Goal: Find specific page/section: Find specific page/section

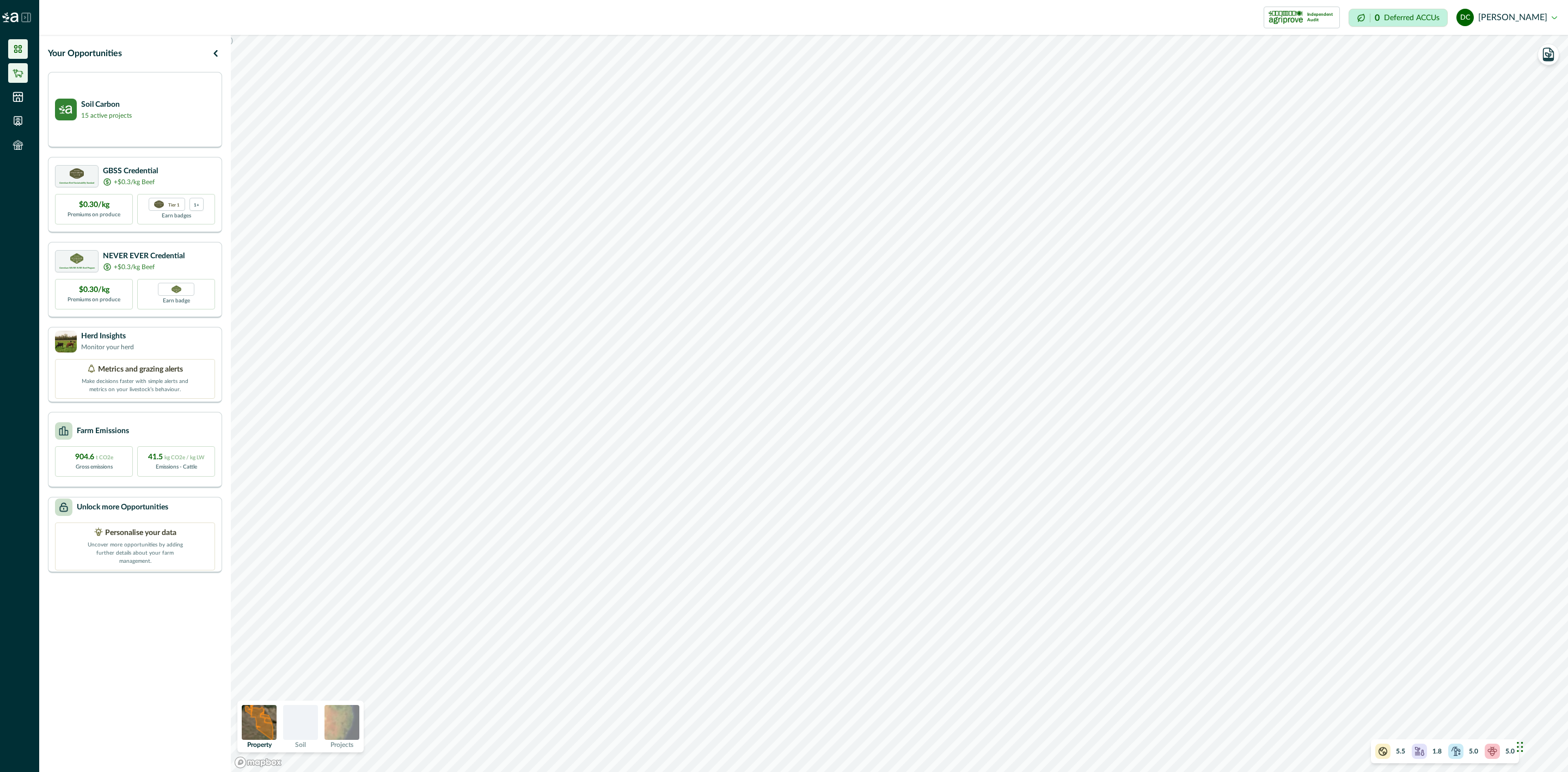
click at [13, 63] on ul at bounding box center [19, 99] width 39 height 120
click at [13, 72] on icon at bounding box center [18, 73] width 11 height 11
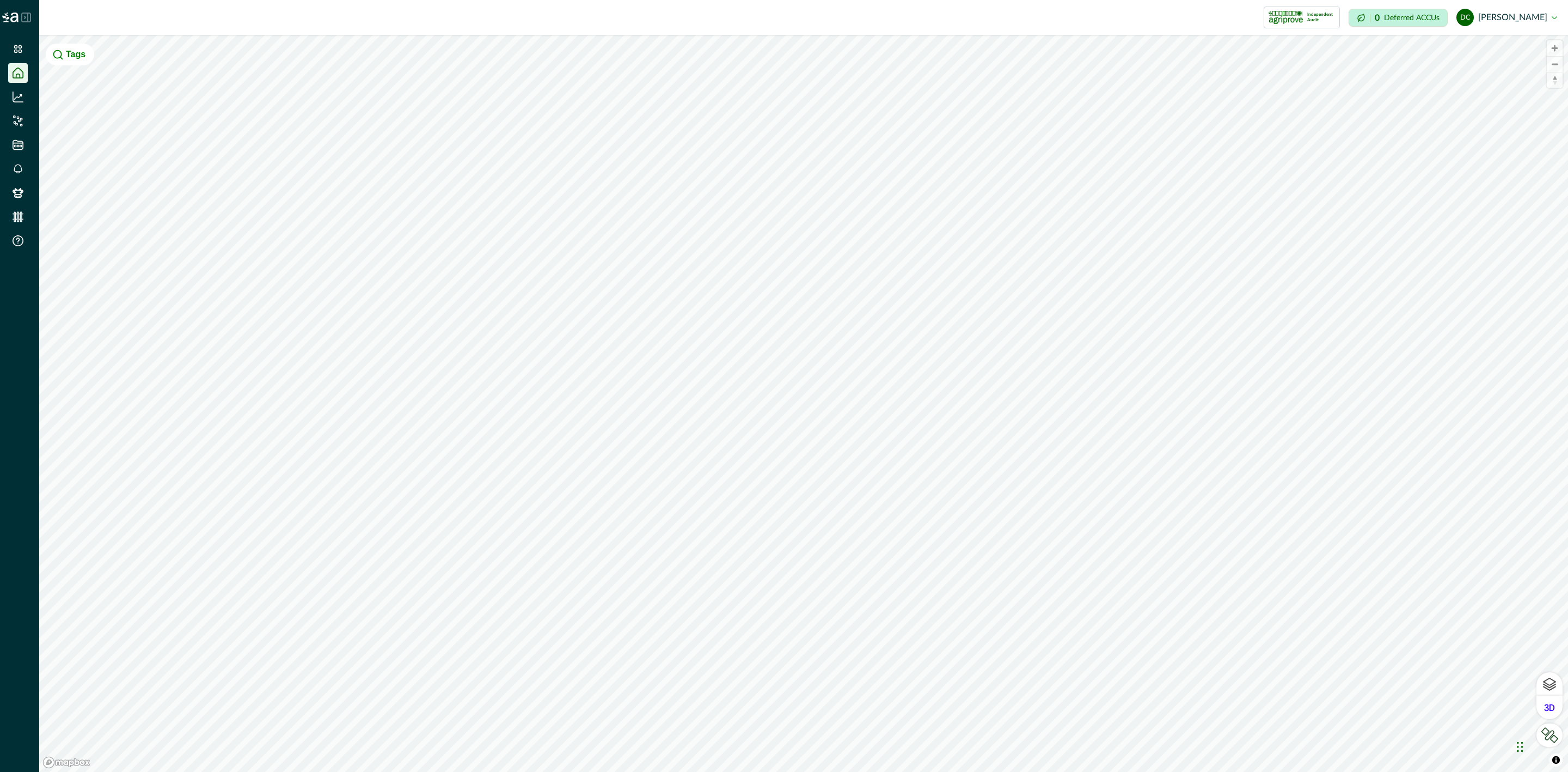
click at [28, 19] on icon at bounding box center [26, 17] width 10 height 10
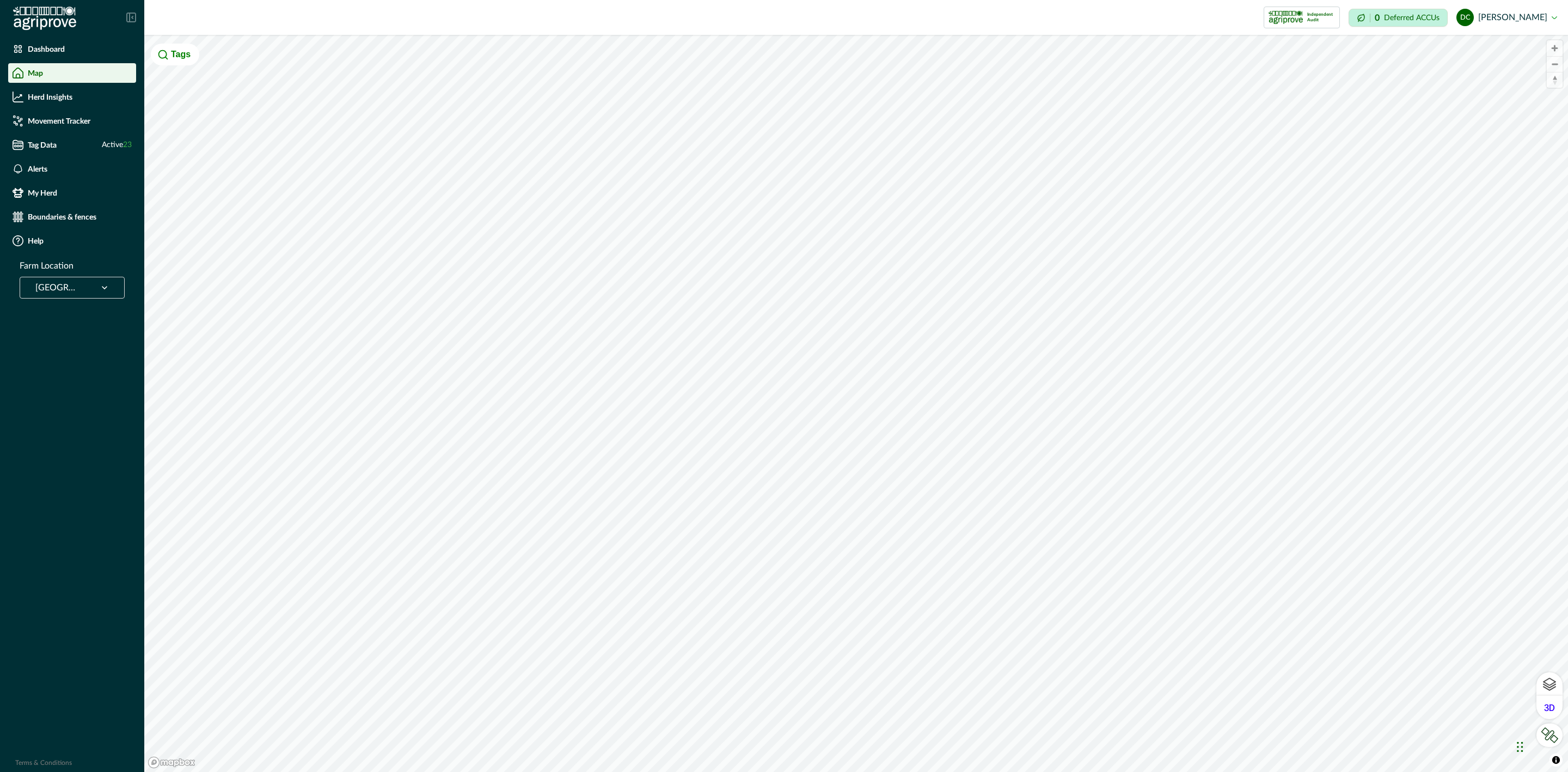
click at [79, 280] on div at bounding box center [58, 288] width 45 height 15
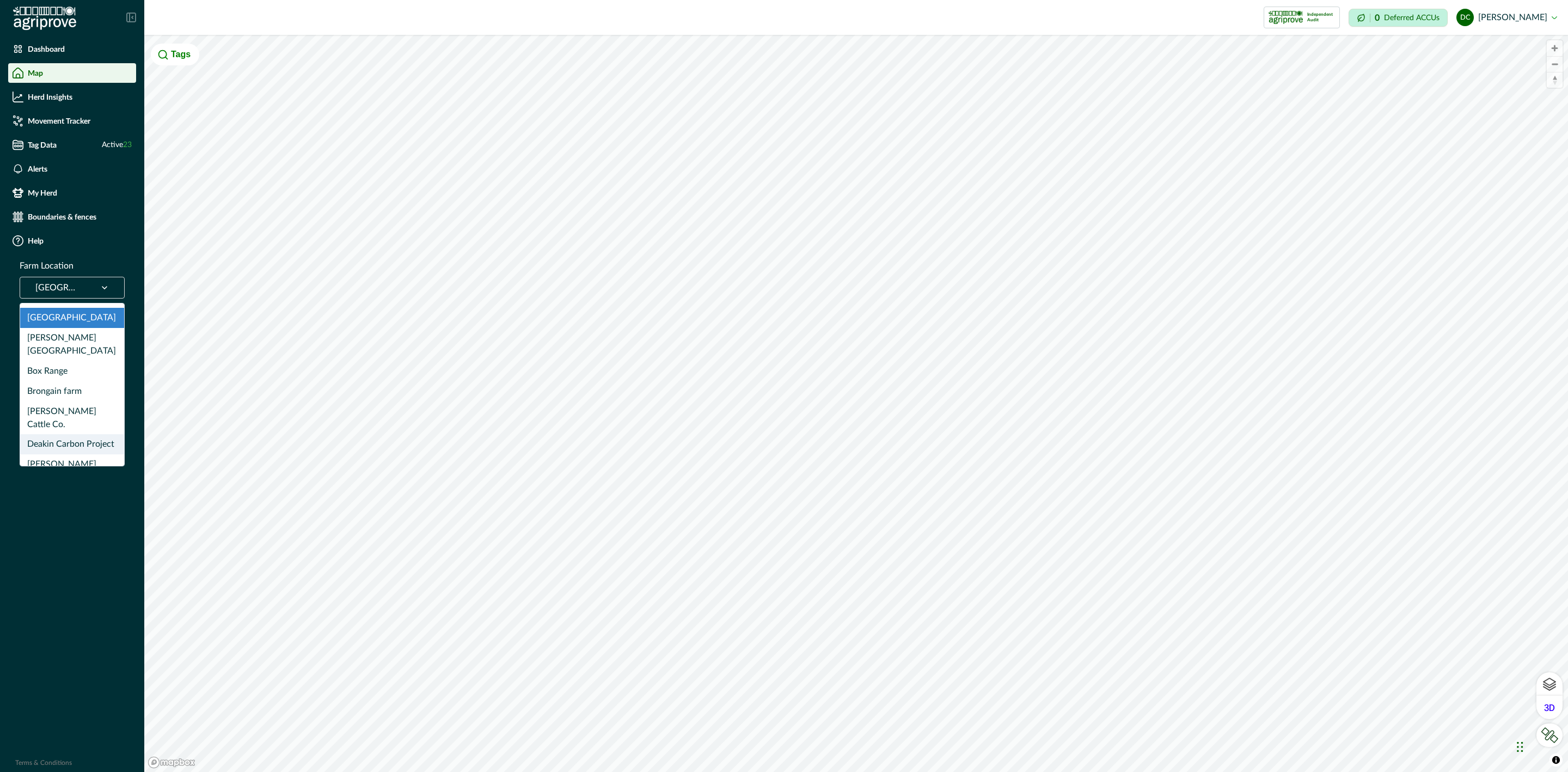
click at [71, 434] on div "Deakin Carbon Project" at bounding box center [72, 444] width 104 height 20
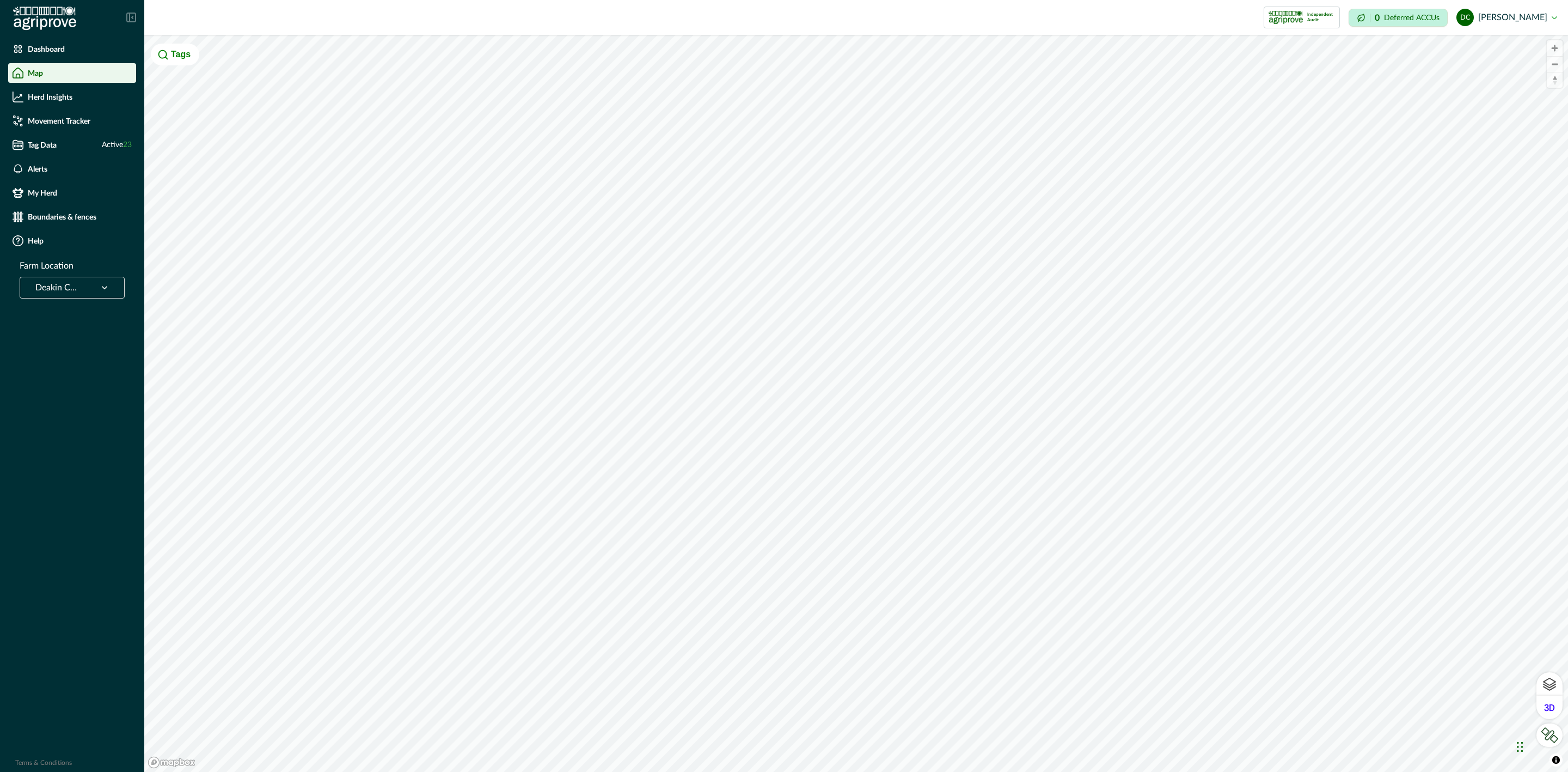
click at [89, 276] on div "Deakin Carbon Project" at bounding box center [72, 287] width 105 height 22
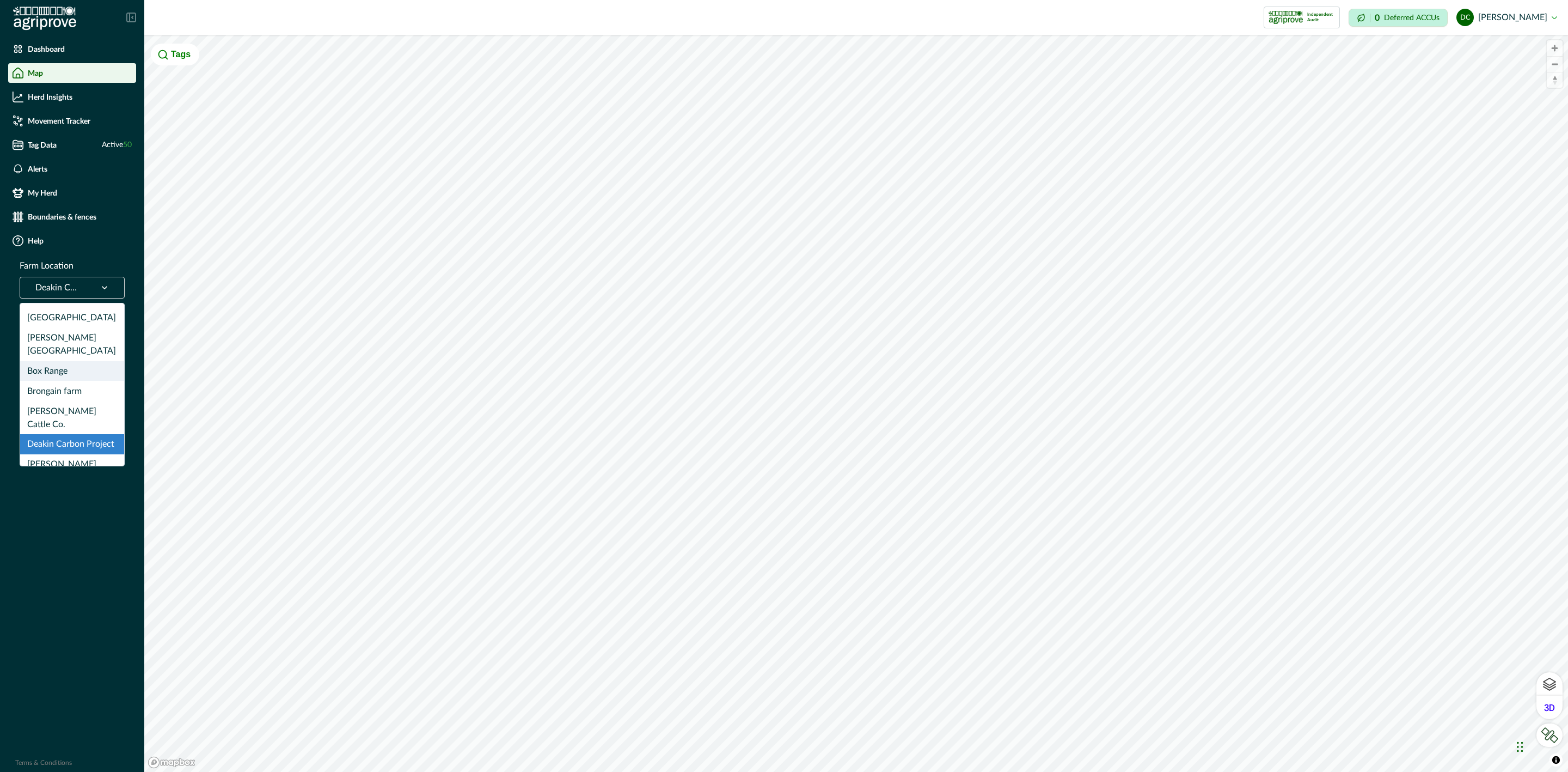
click at [70, 361] on div "Box Range" at bounding box center [72, 371] width 104 height 20
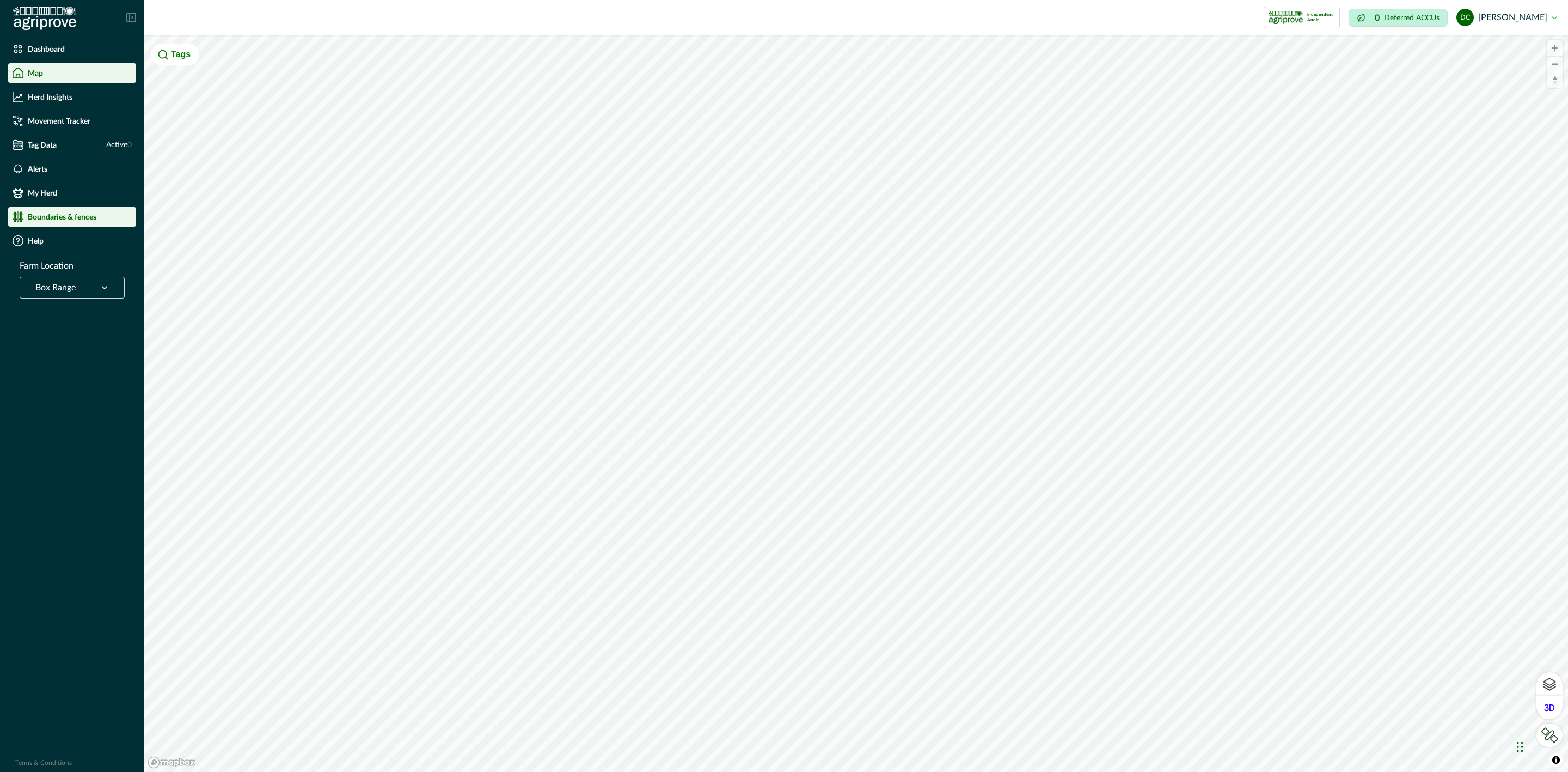
click at [64, 208] on li "Boundaries & fences" at bounding box center [72, 217] width 128 height 19
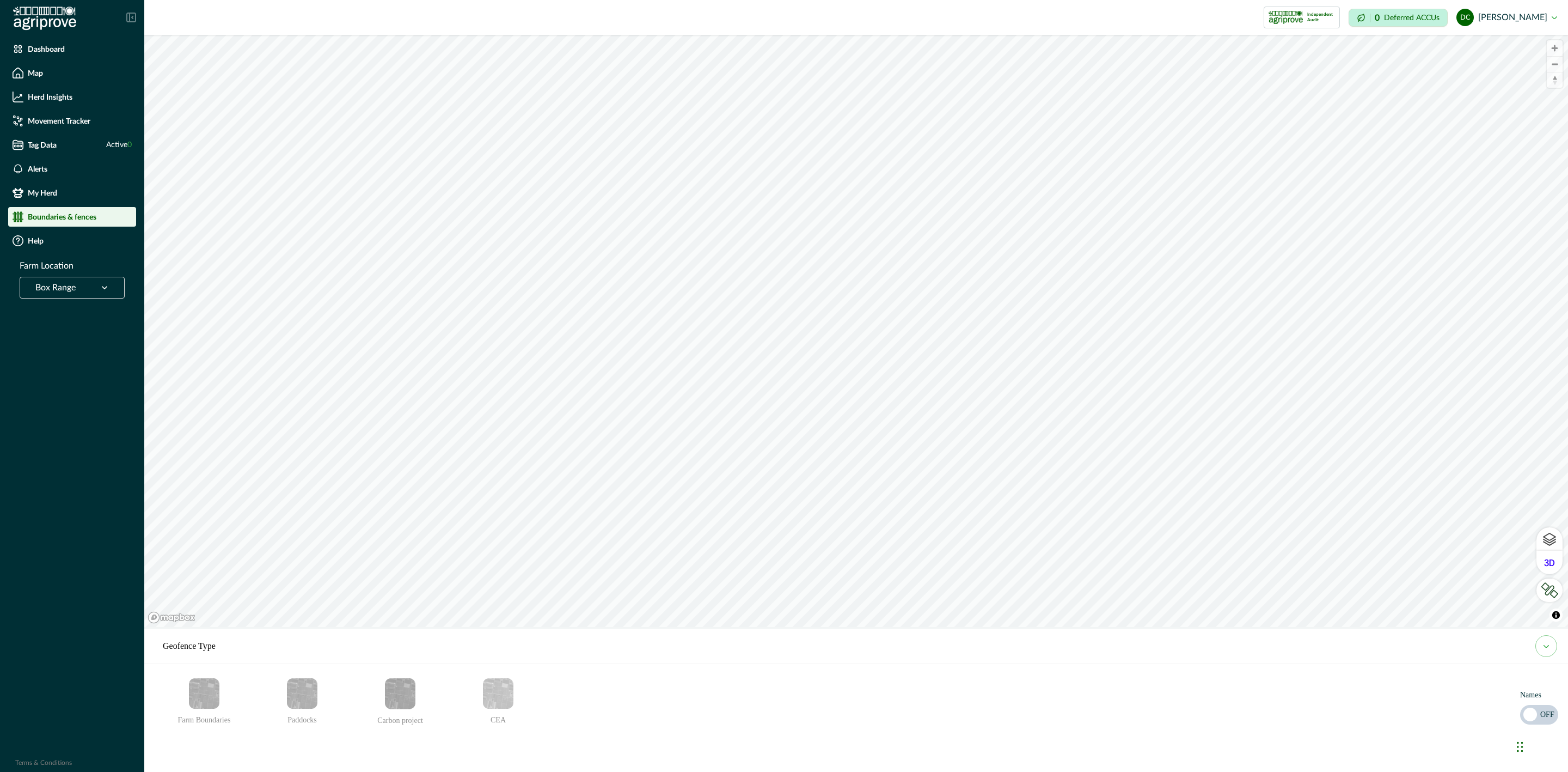
click at [208, 695] on img "Farm Boundaries" at bounding box center [204, 693] width 31 height 31
click at [306, 697] on img "Paddocks" at bounding box center [302, 693] width 31 height 31
click at [293, 692] on img "Paddocks" at bounding box center [302, 693] width 31 height 31
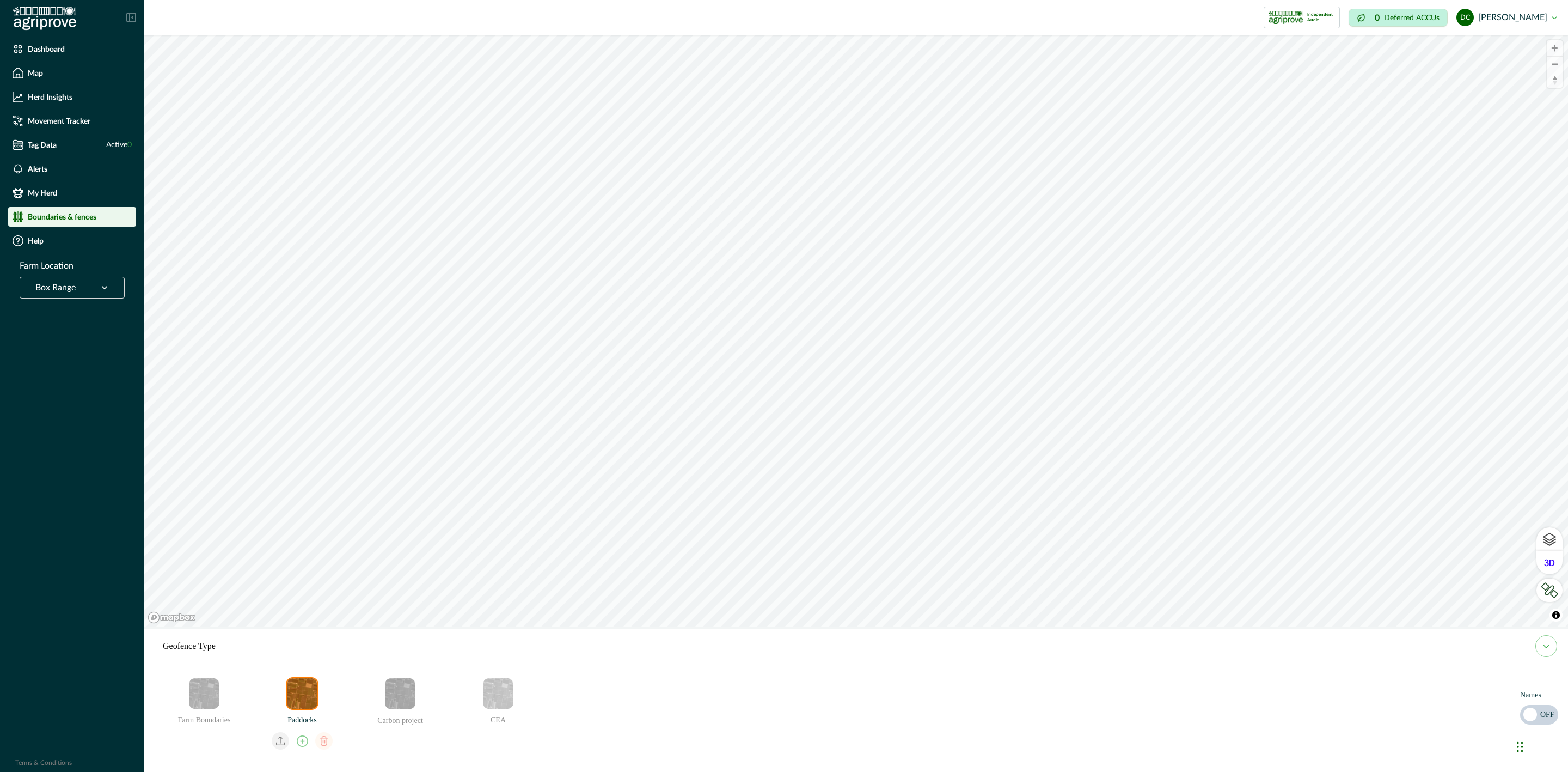
click at [400, 688] on img "Carbon project" at bounding box center [400, 694] width 31 height 31
click at [507, 696] on img "CEA" at bounding box center [498, 693] width 31 height 31
click at [396, 700] on img "Carbon project" at bounding box center [400, 694] width 31 height 31
click at [316, 695] on img "Paddocks" at bounding box center [302, 693] width 31 height 31
click at [201, 690] on img "Farm Boundaries" at bounding box center [204, 693] width 31 height 31
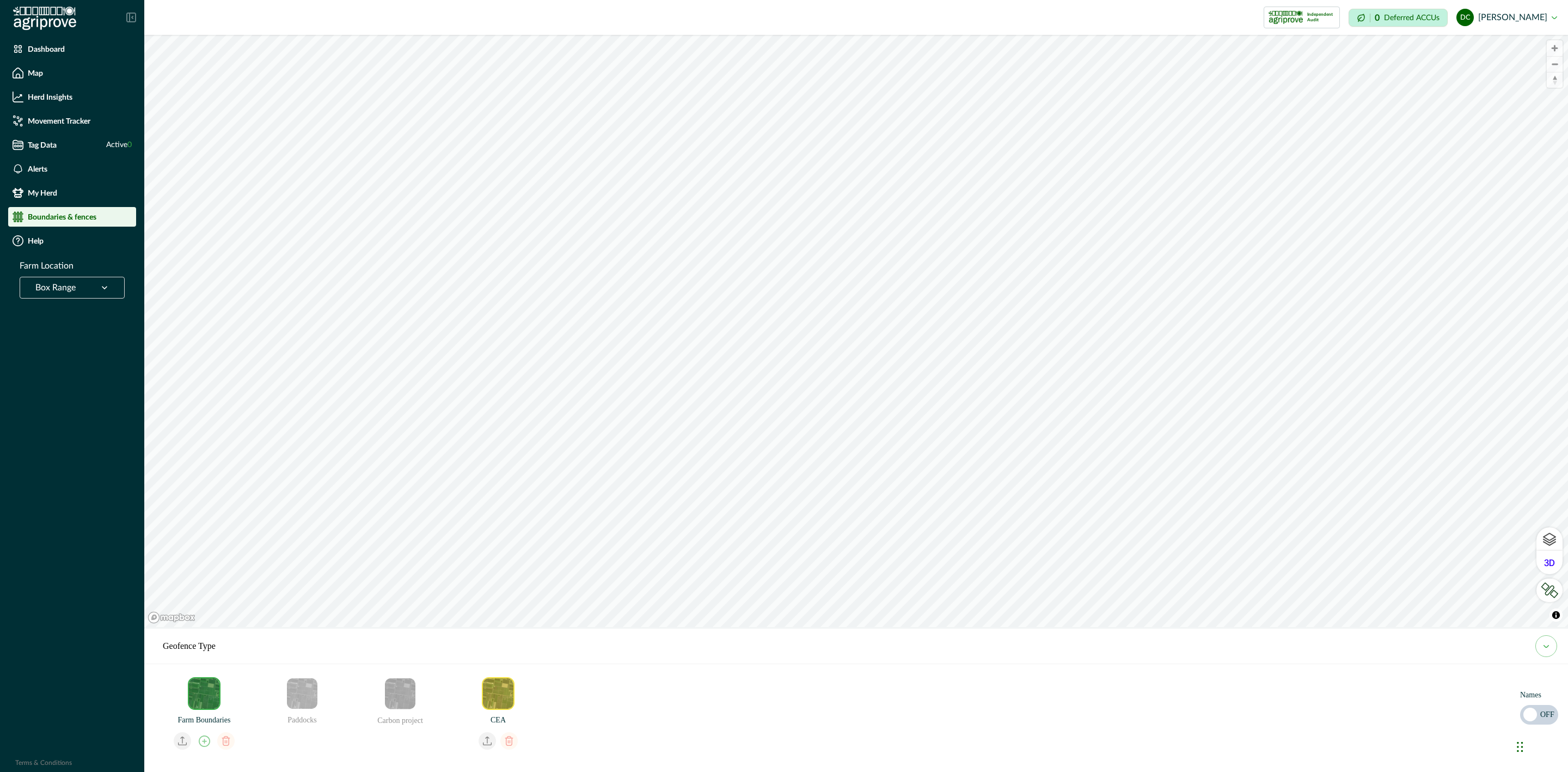
click at [197, 692] on img "Farm Boundaries" at bounding box center [204, 693] width 31 height 31
click at [309, 689] on img "Paddocks" at bounding box center [302, 693] width 31 height 31
